Goal: Register for event/course

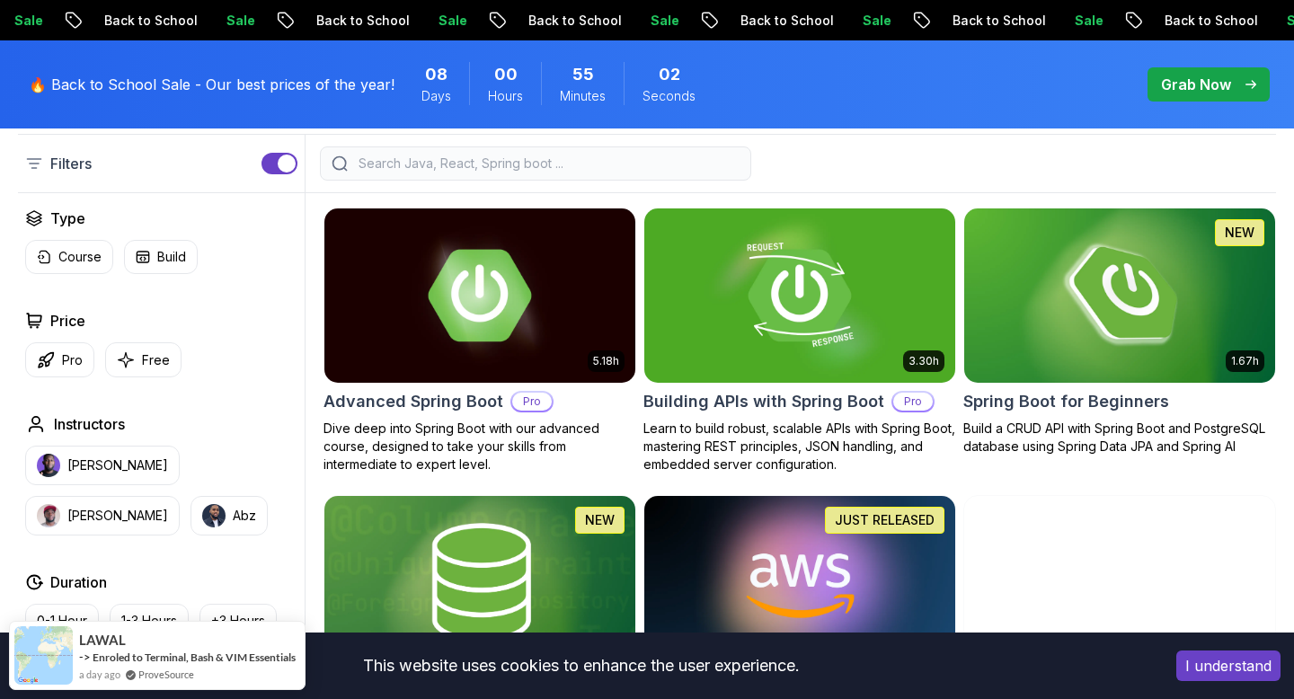
scroll to position [413, 0]
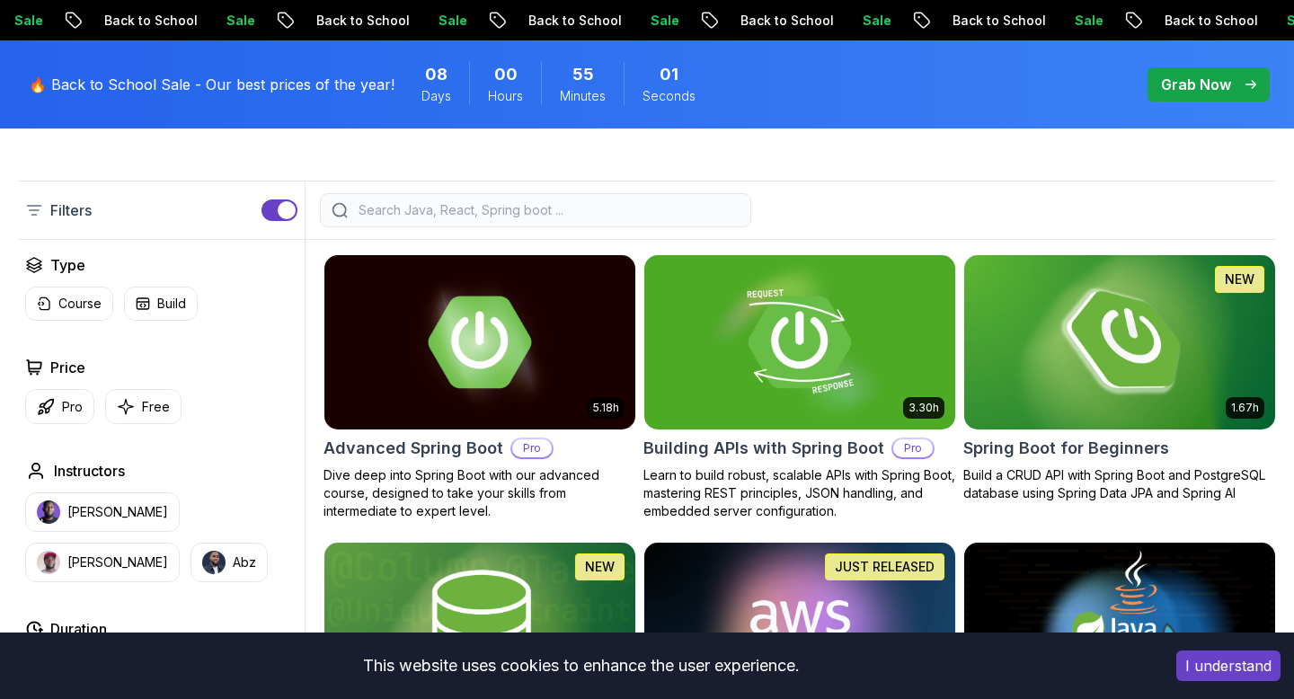
click at [1049, 324] on img at bounding box center [1119, 342] width 326 height 182
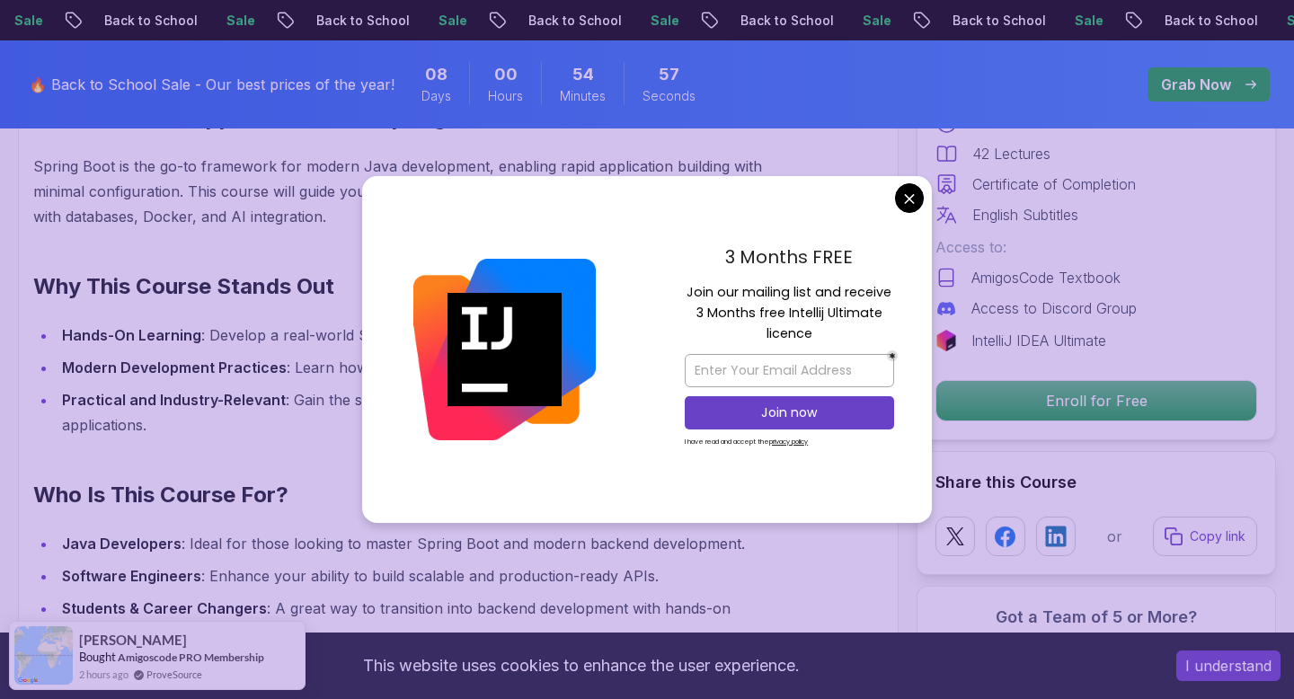
scroll to position [1244, 0]
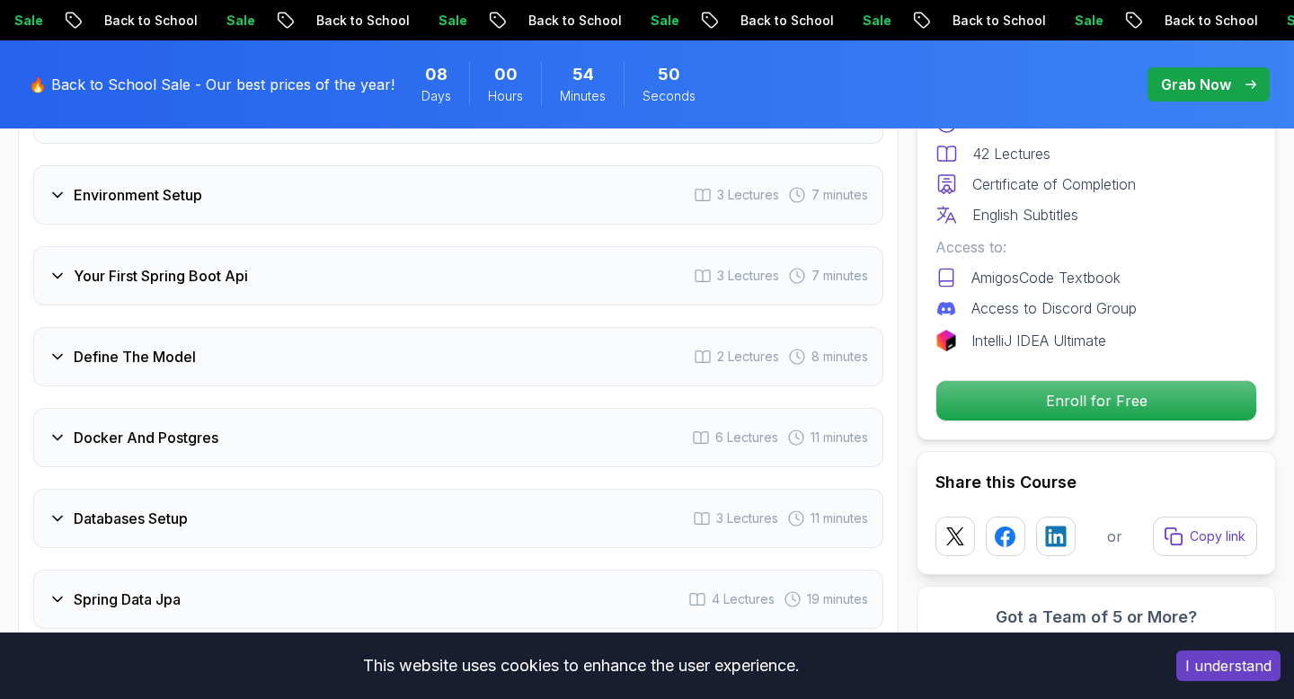
scroll to position [2587, 0]
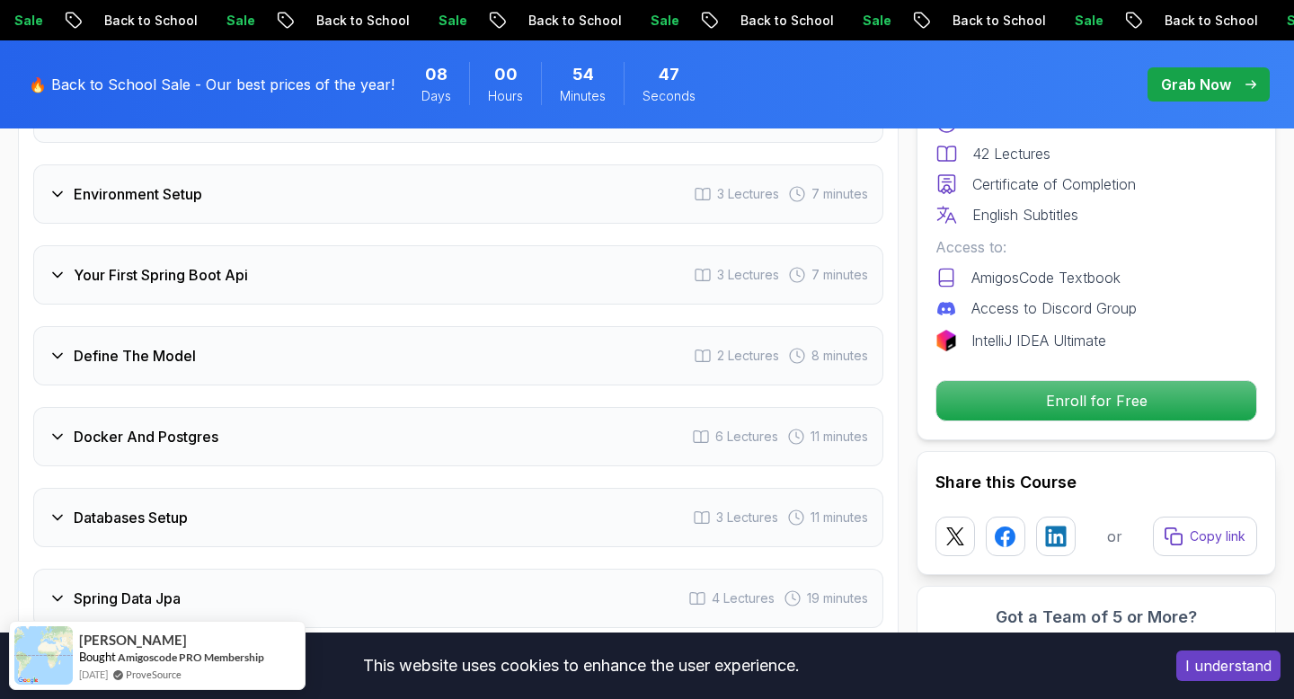
click at [55, 428] on icon at bounding box center [58, 437] width 18 height 18
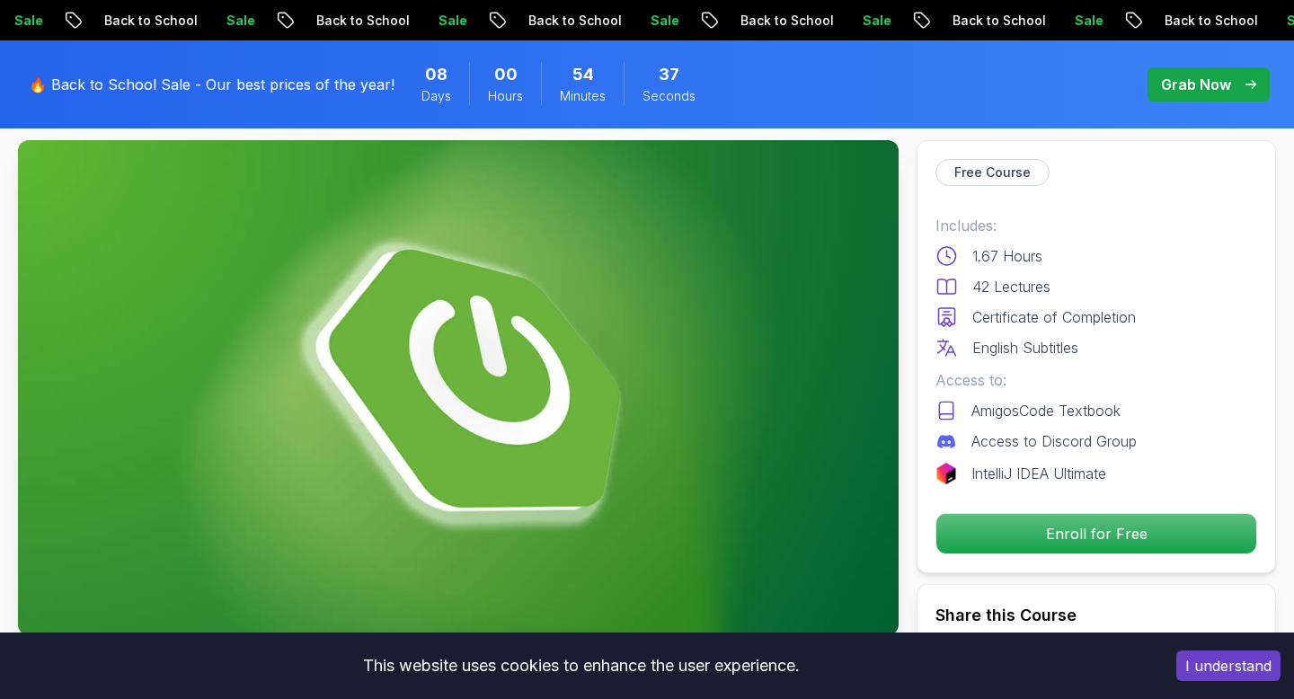
scroll to position [93, 0]
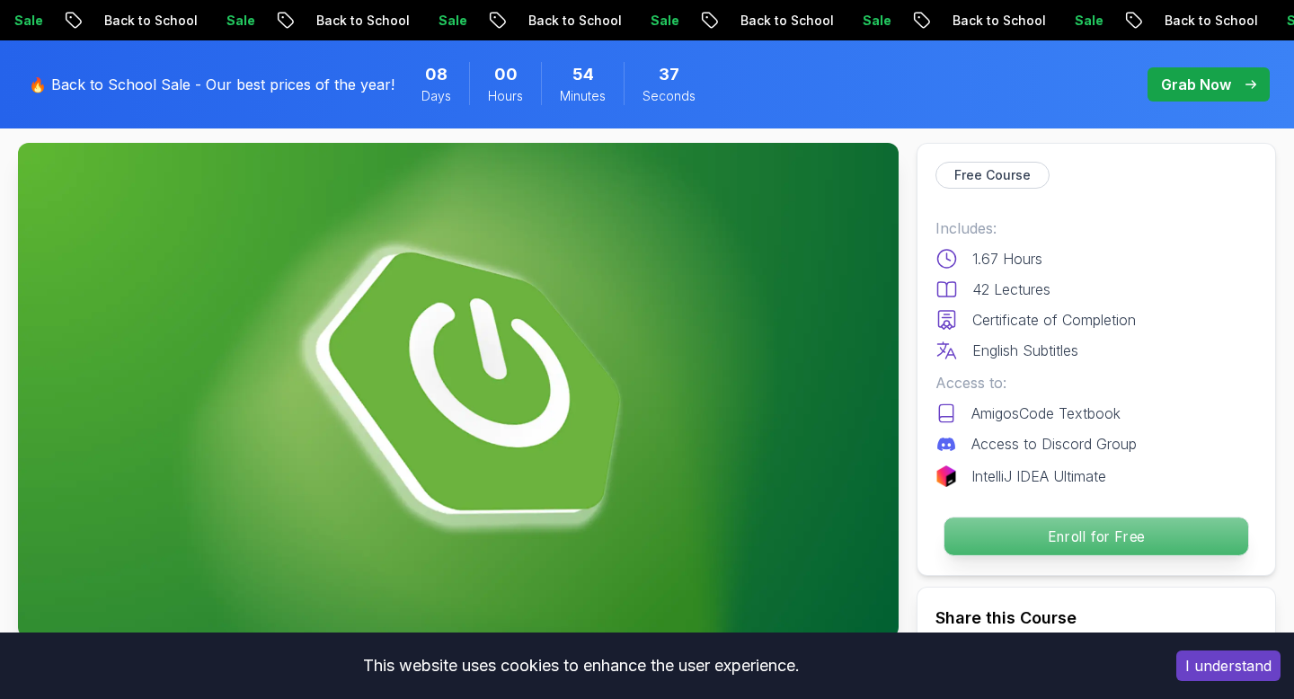
click at [1120, 537] on p "Enroll for Free" at bounding box center [1097, 537] width 304 height 38
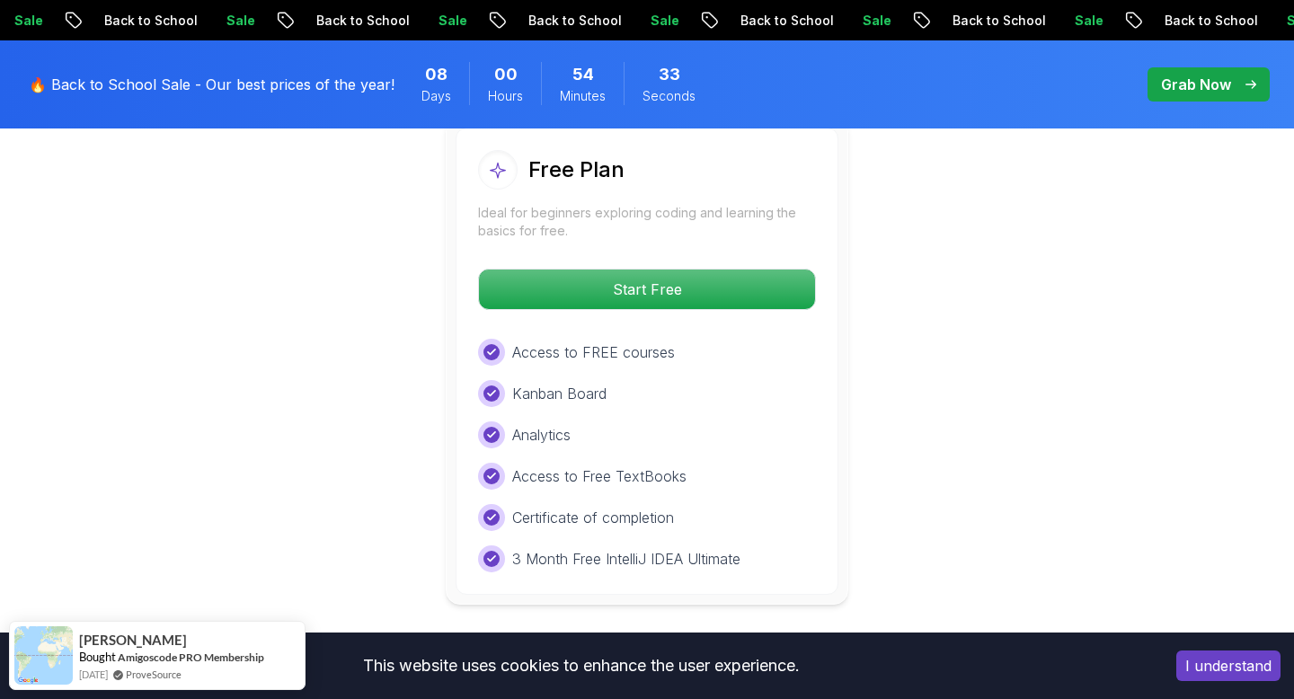
scroll to position [3965, 0]
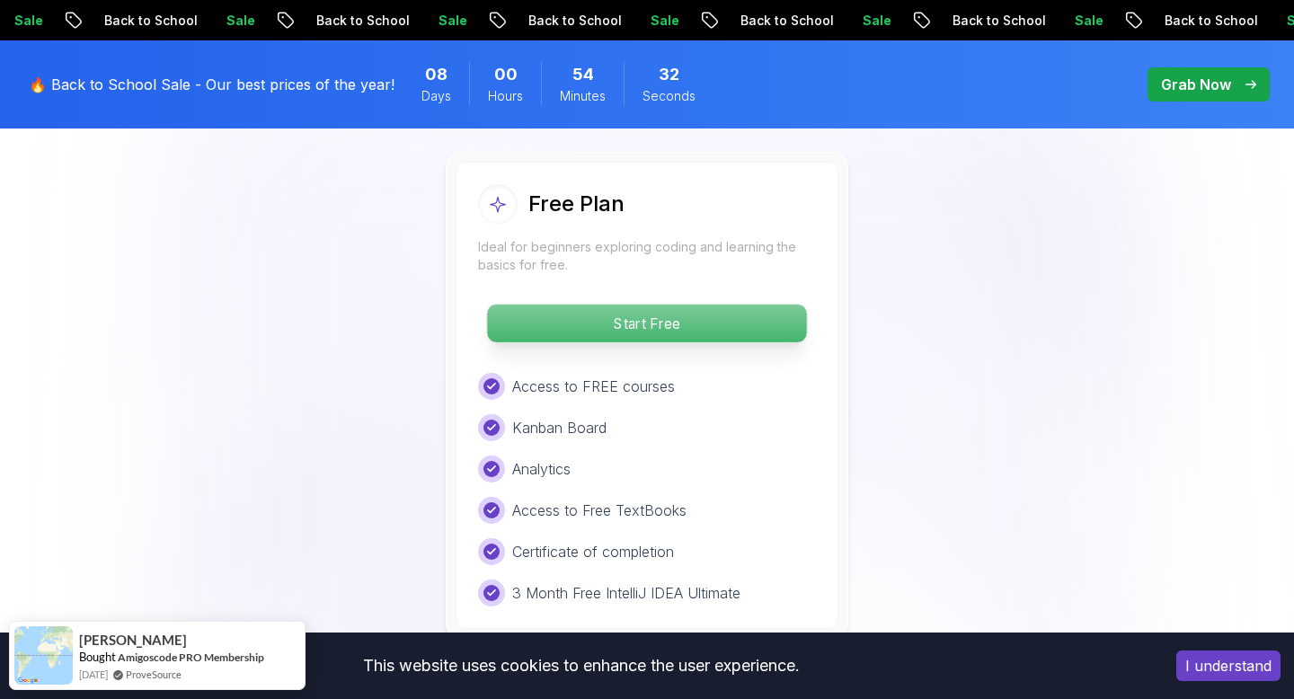
click at [745, 305] on p "Start Free" at bounding box center [646, 324] width 319 height 38
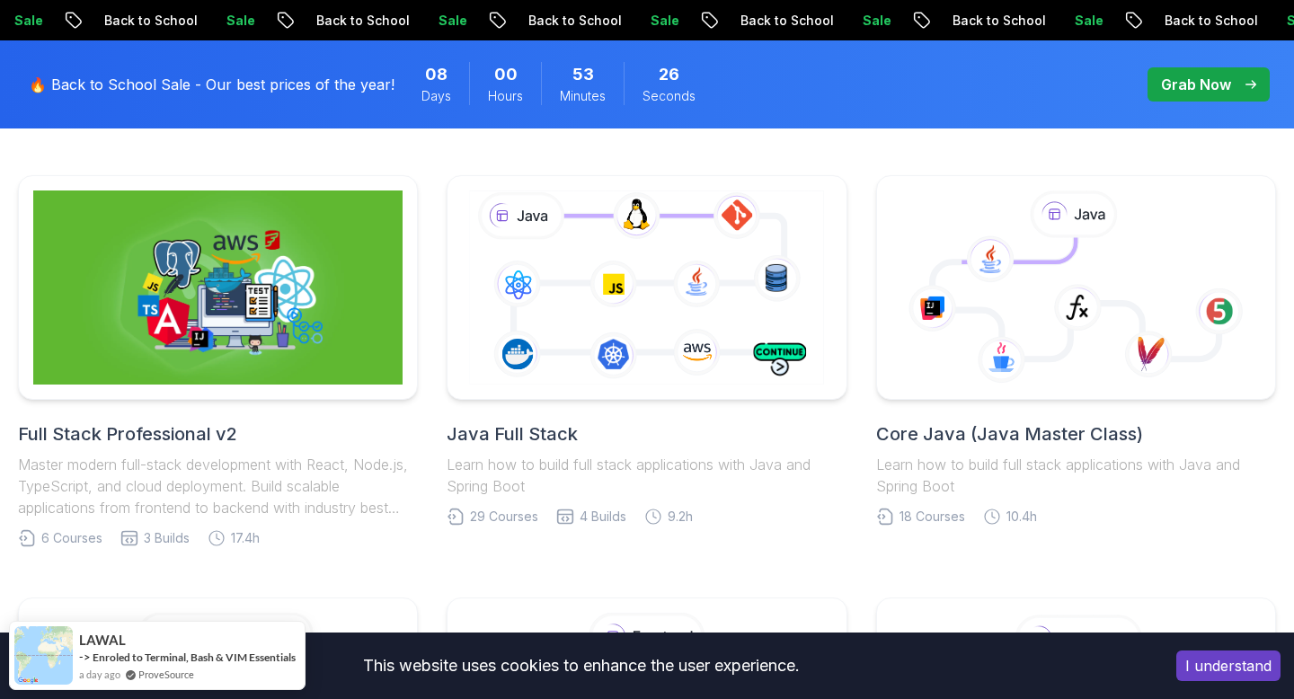
scroll to position [446, 0]
